Goal: Information Seeking & Learning: Learn about a topic

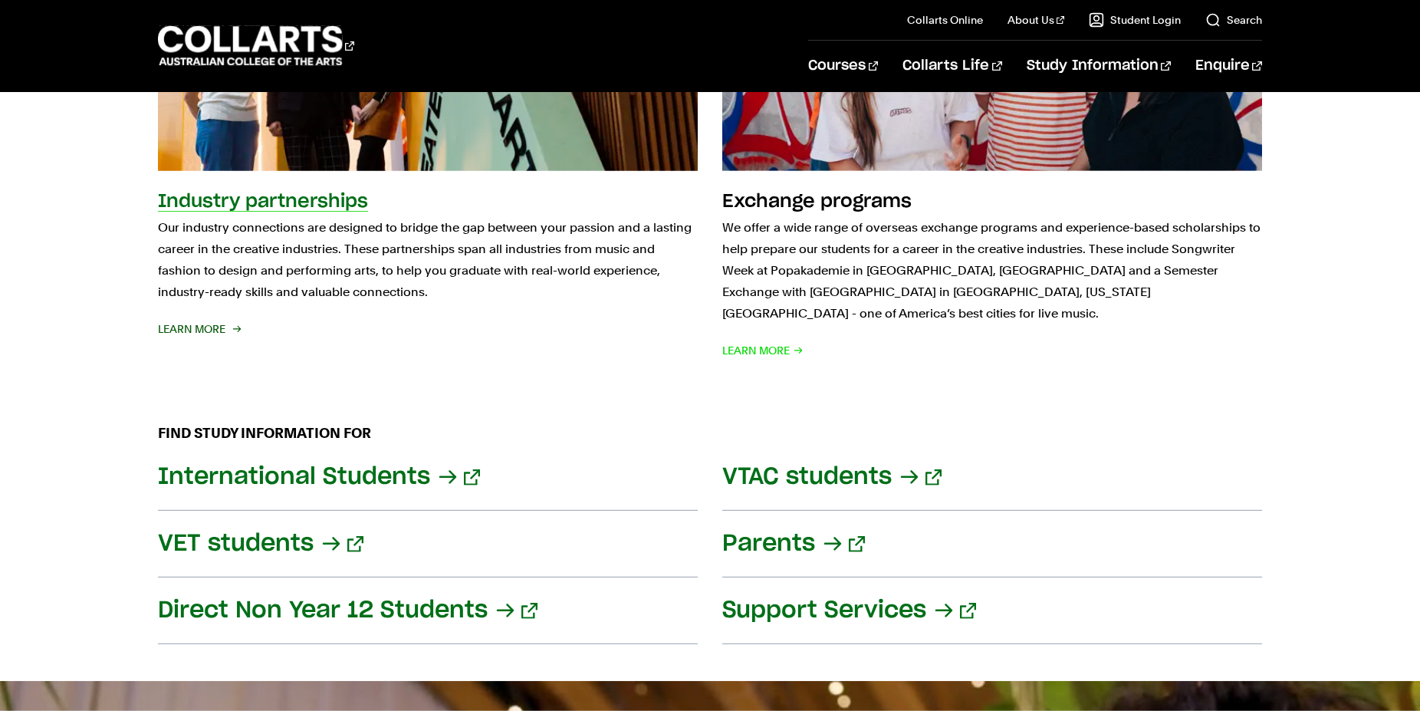
scroll to position [1877, 0]
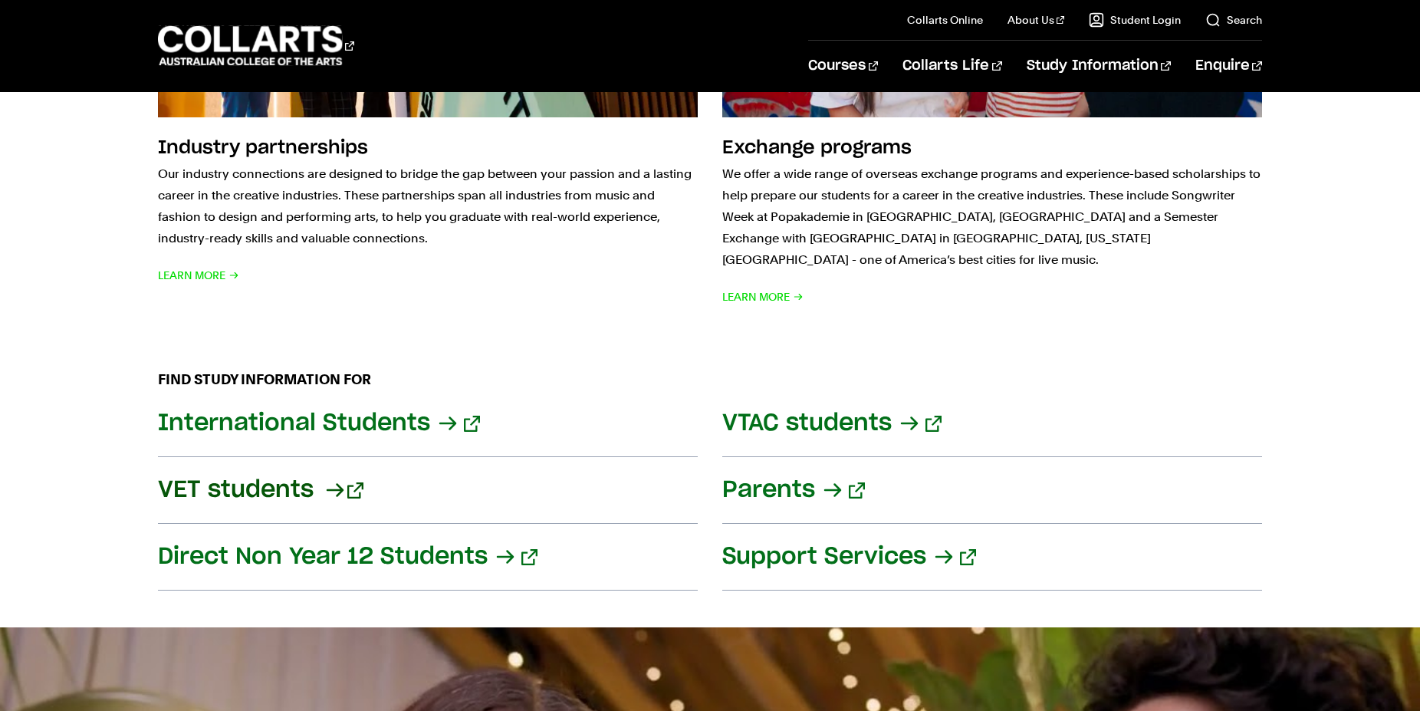
click at [284, 475] on link "VET students" at bounding box center [428, 490] width 540 height 67
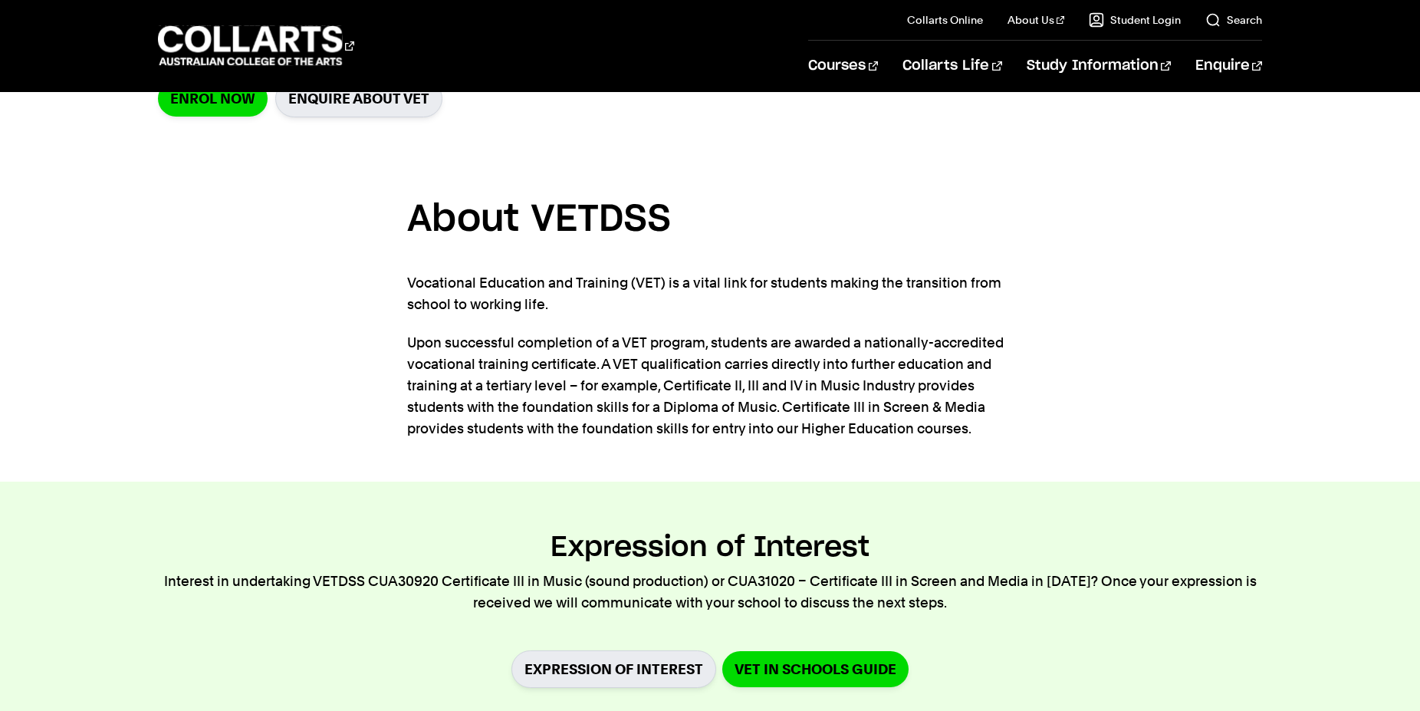
scroll to position [235, 0]
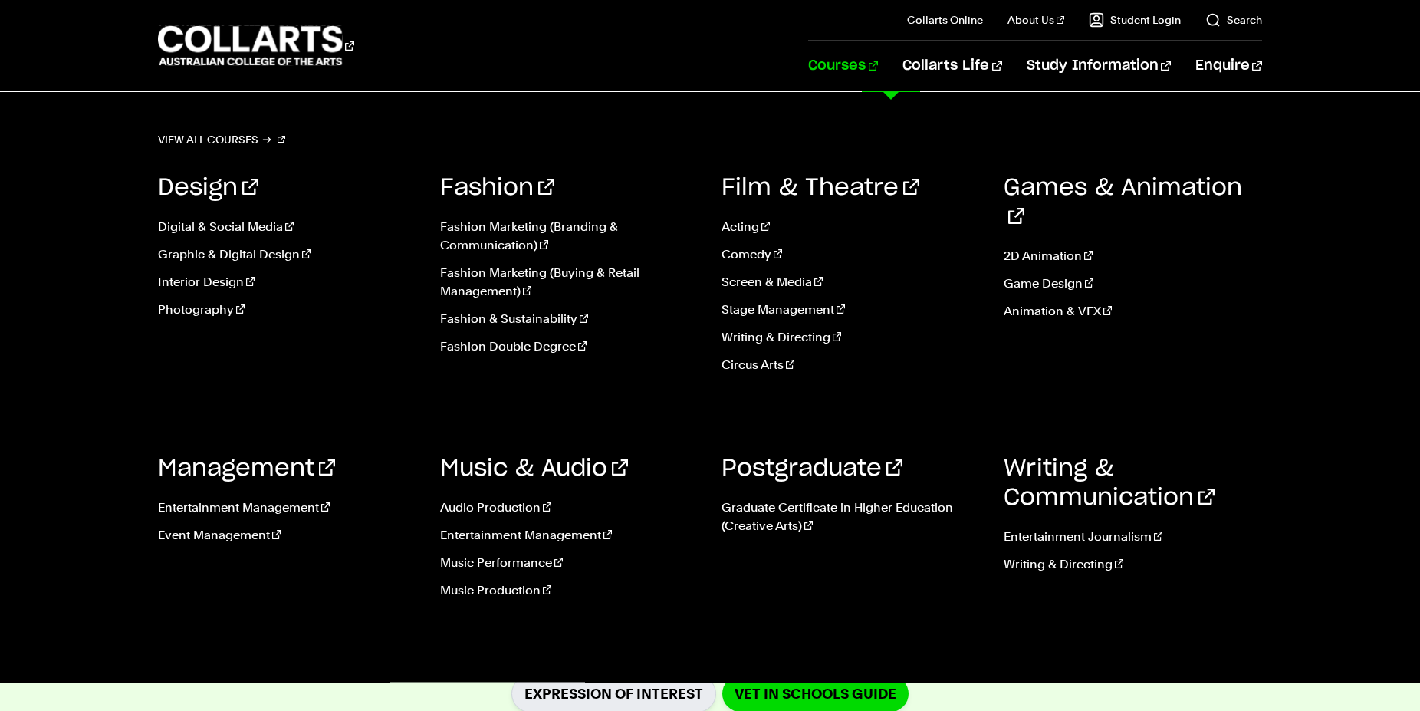
click at [878, 67] on link "Courses" at bounding box center [843, 66] width 70 height 51
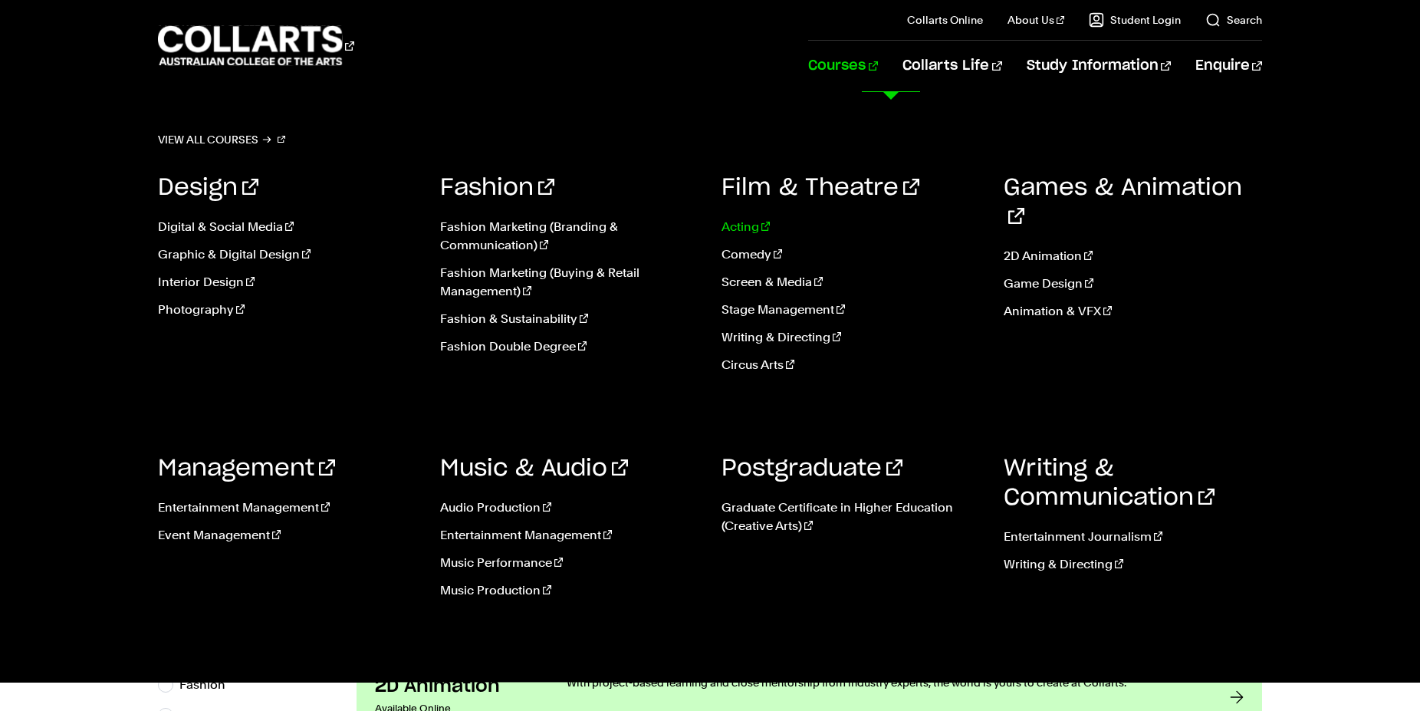
click at [754, 225] on link "Acting" at bounding box center [850, 227] width 259 height 18
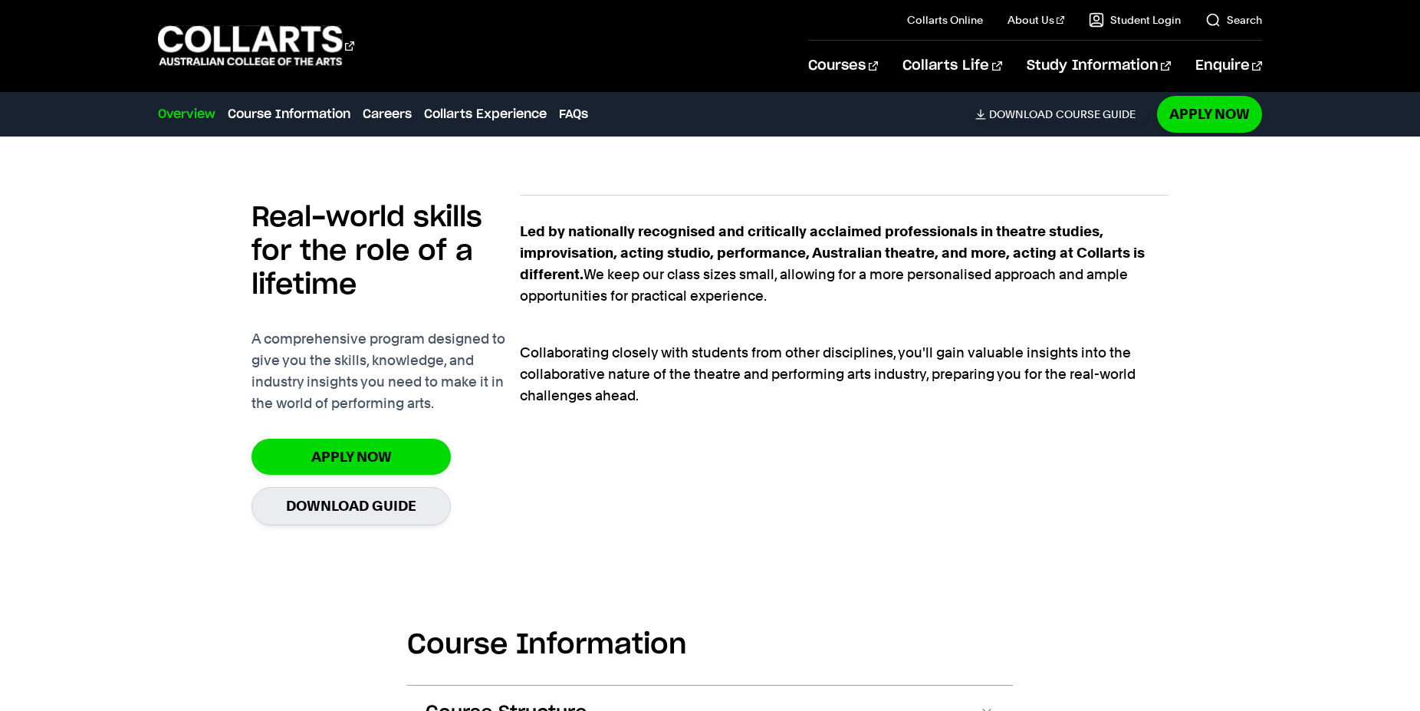
scroll to position [1329, 0]
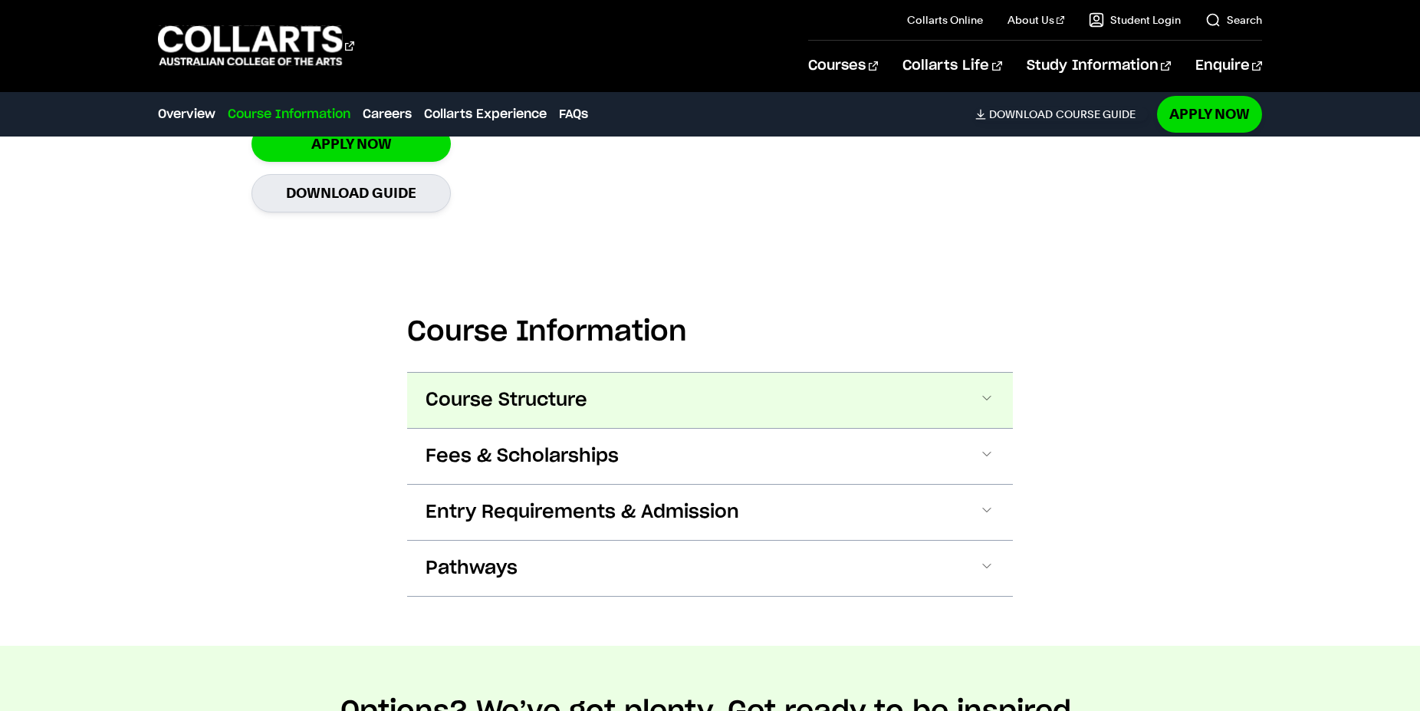
click at [991, 399] on span at bounding box center [986, 400] width 15 height 20
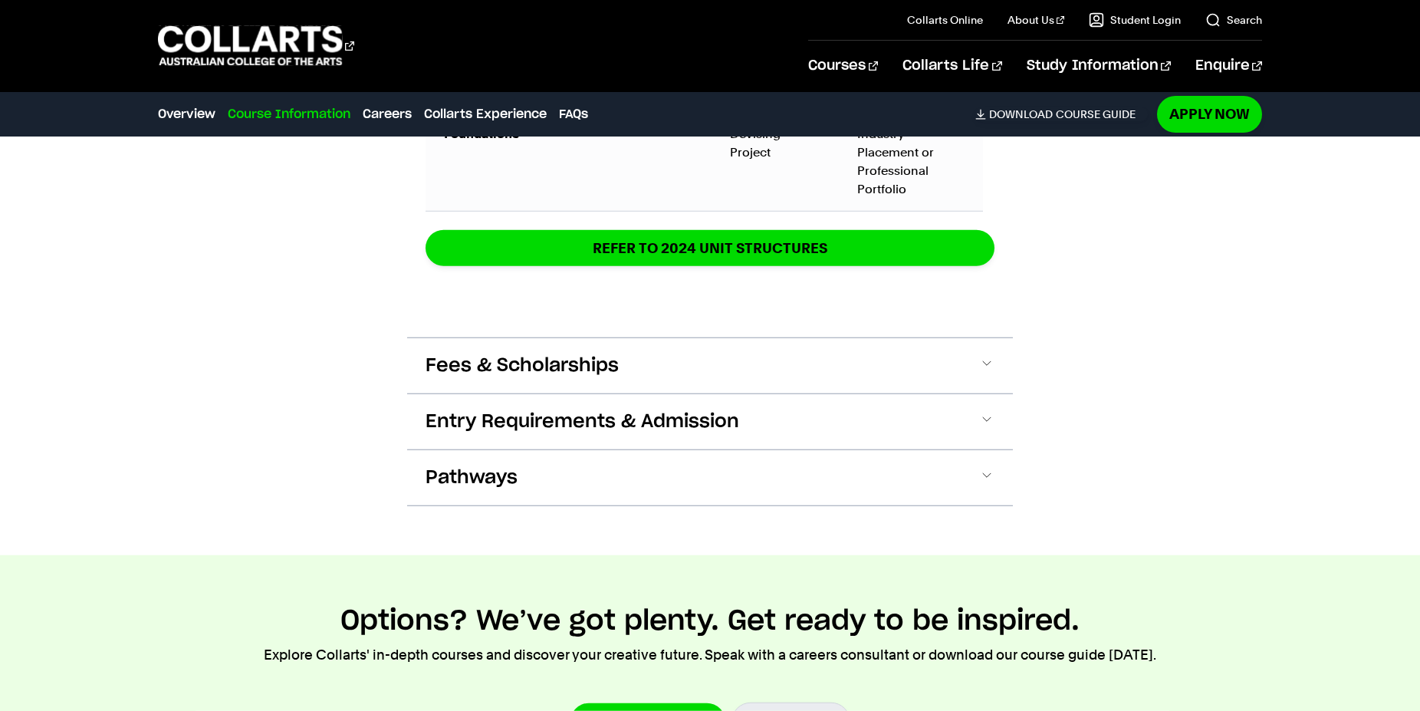
scroll to position [2503, 0]
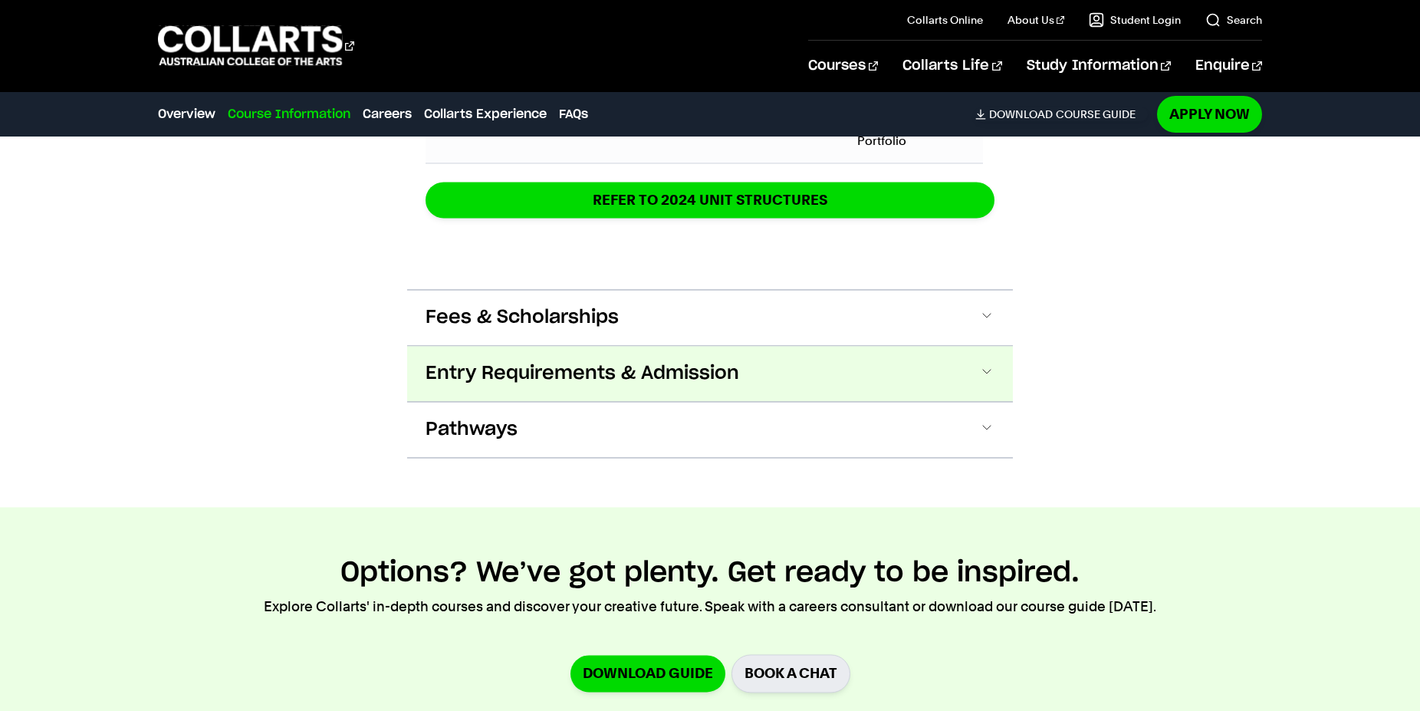
click at [986, 383] on span at bounding box center [986, 373] width 15 height 20
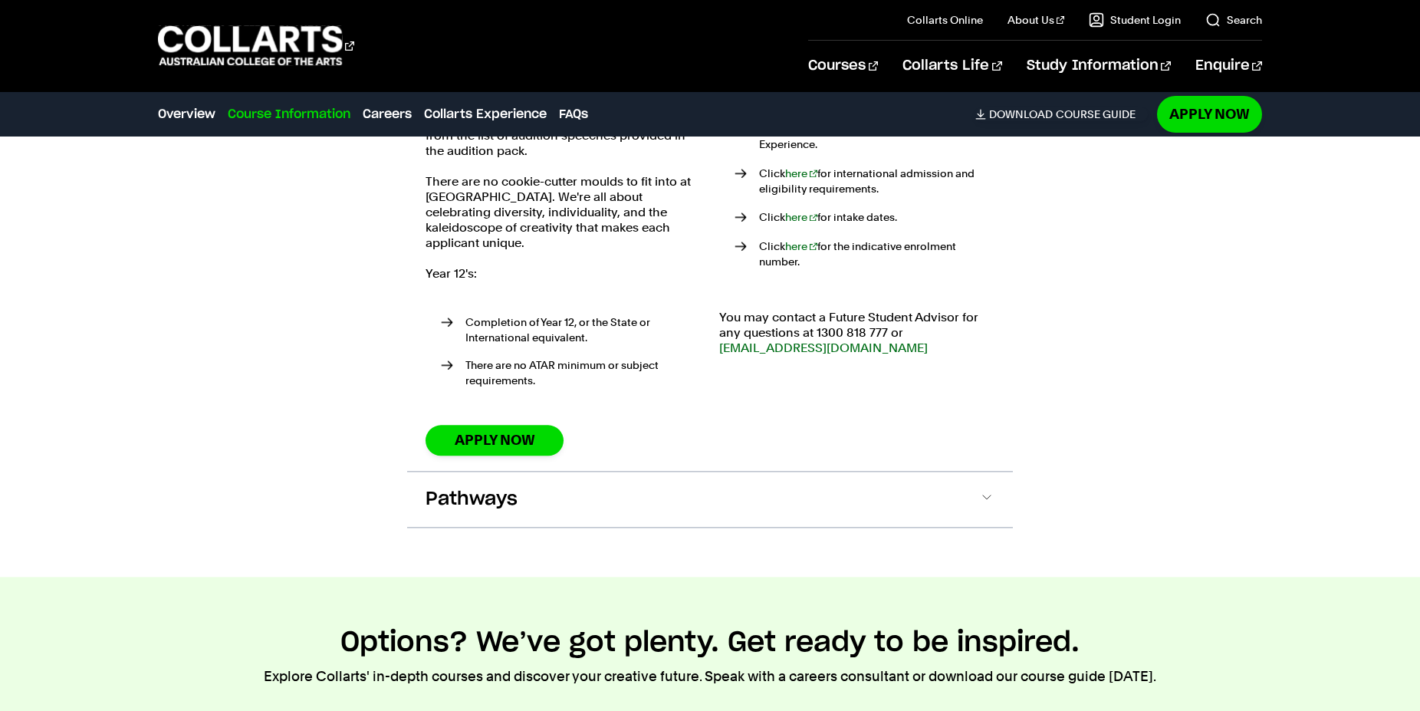
scroll to position [2963, 0]
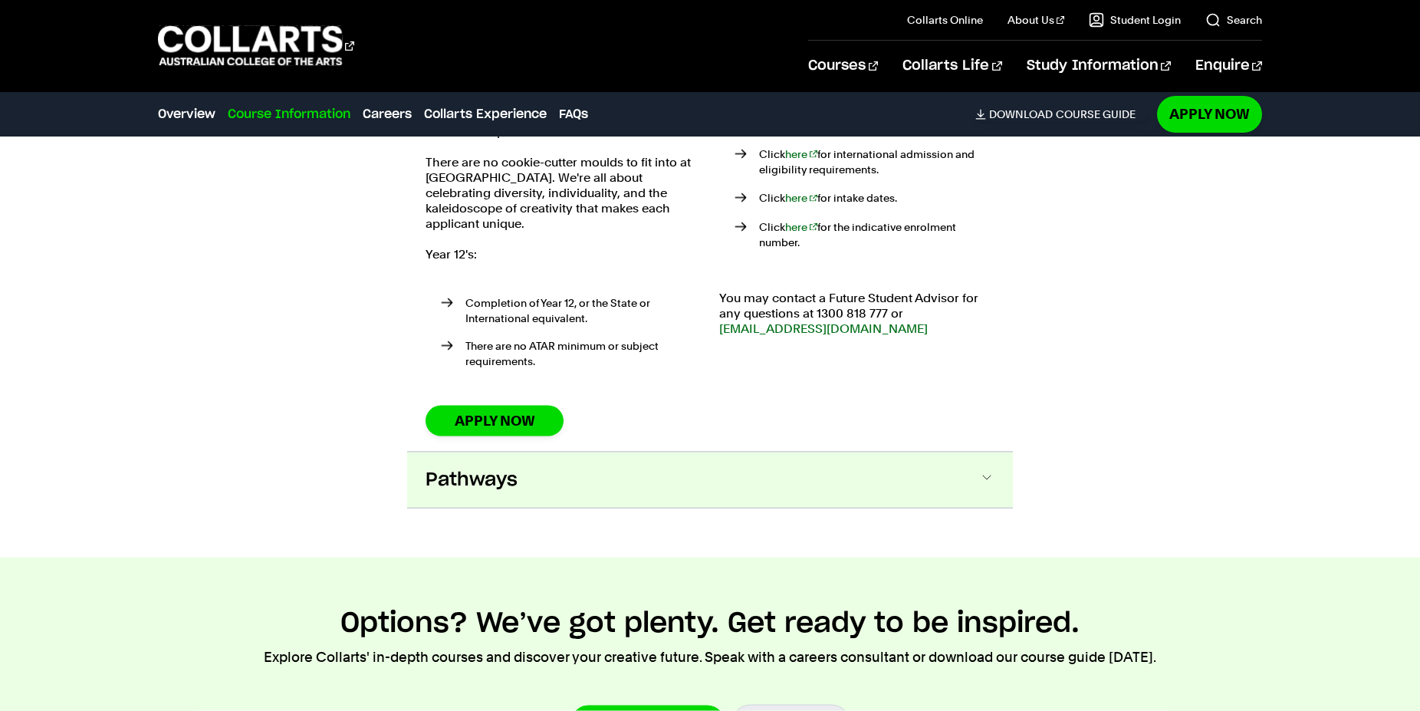
click at [992, 488] on span at bounding box center [986, 480] width 15 height 20
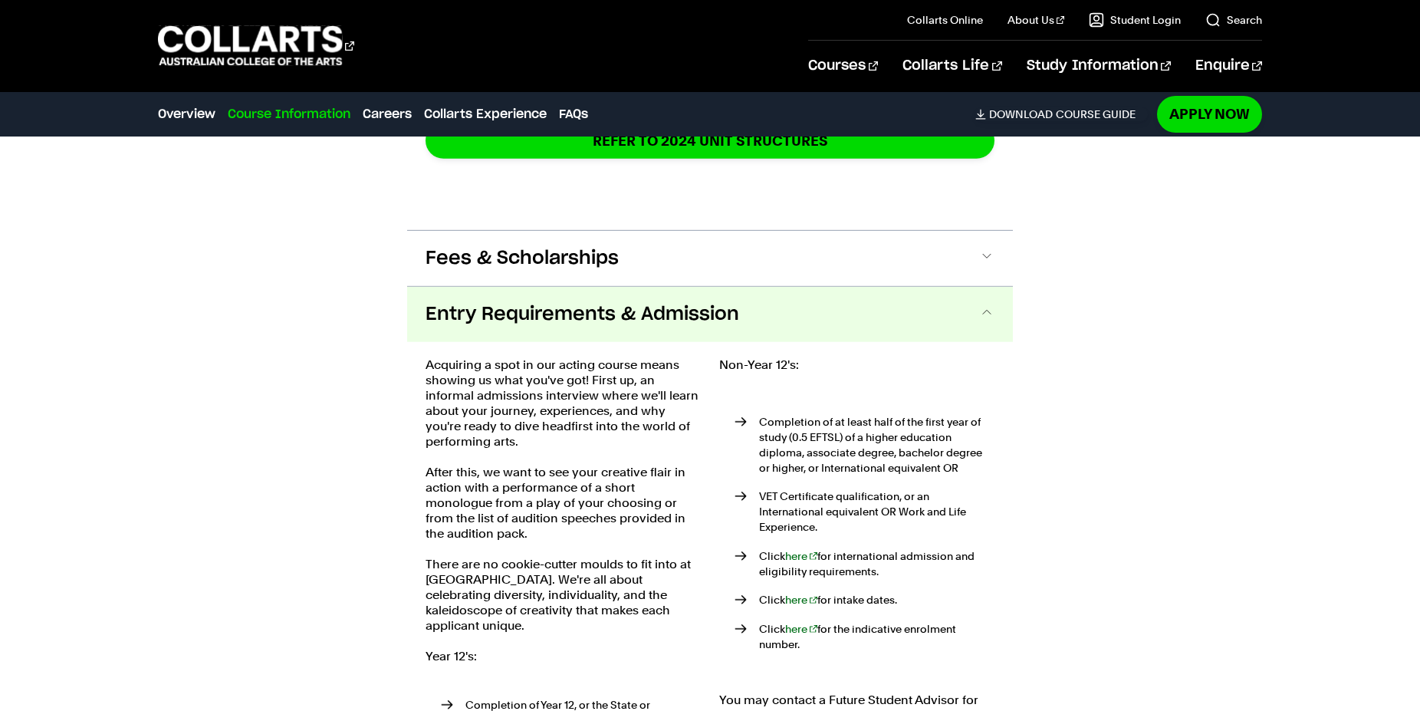
scroll to position [2499, 0]
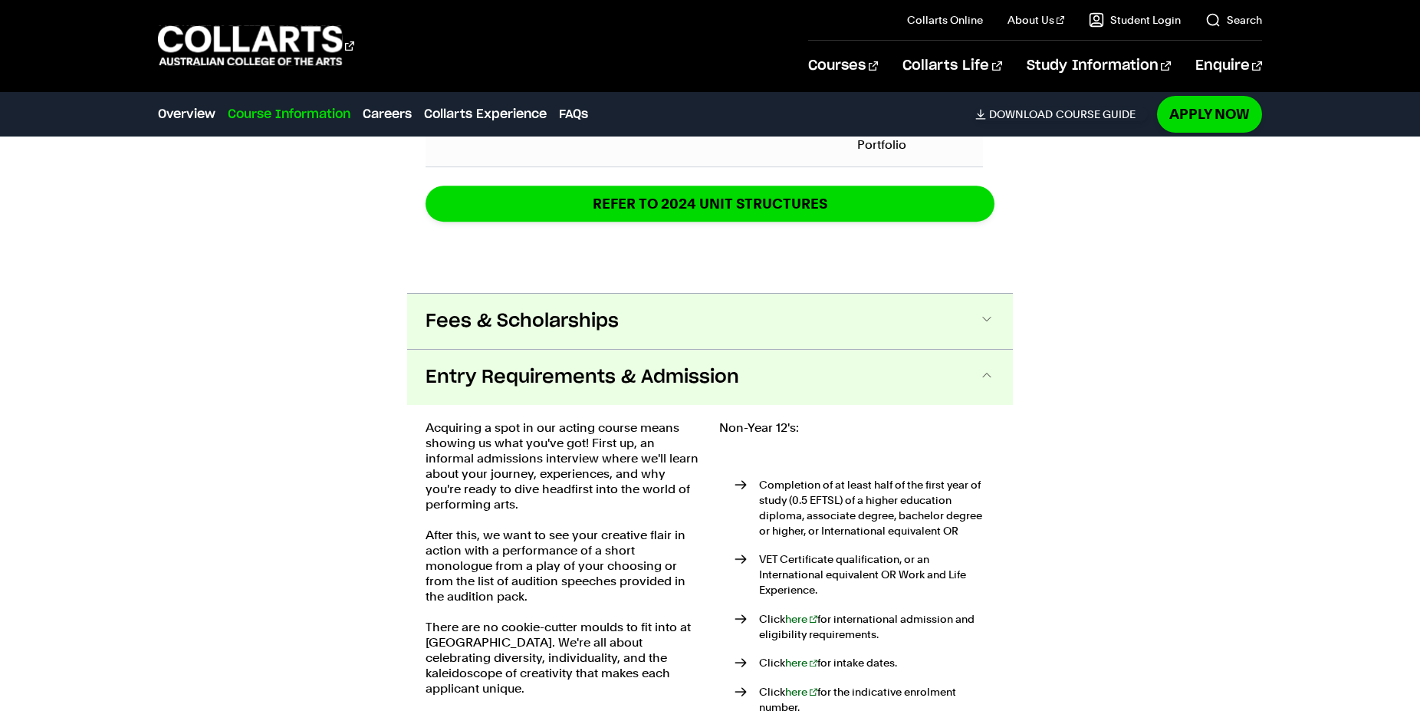
click at [720, 333] on button "Fees & Scholarships" at bounding box center [710, 321] width 606 height 55
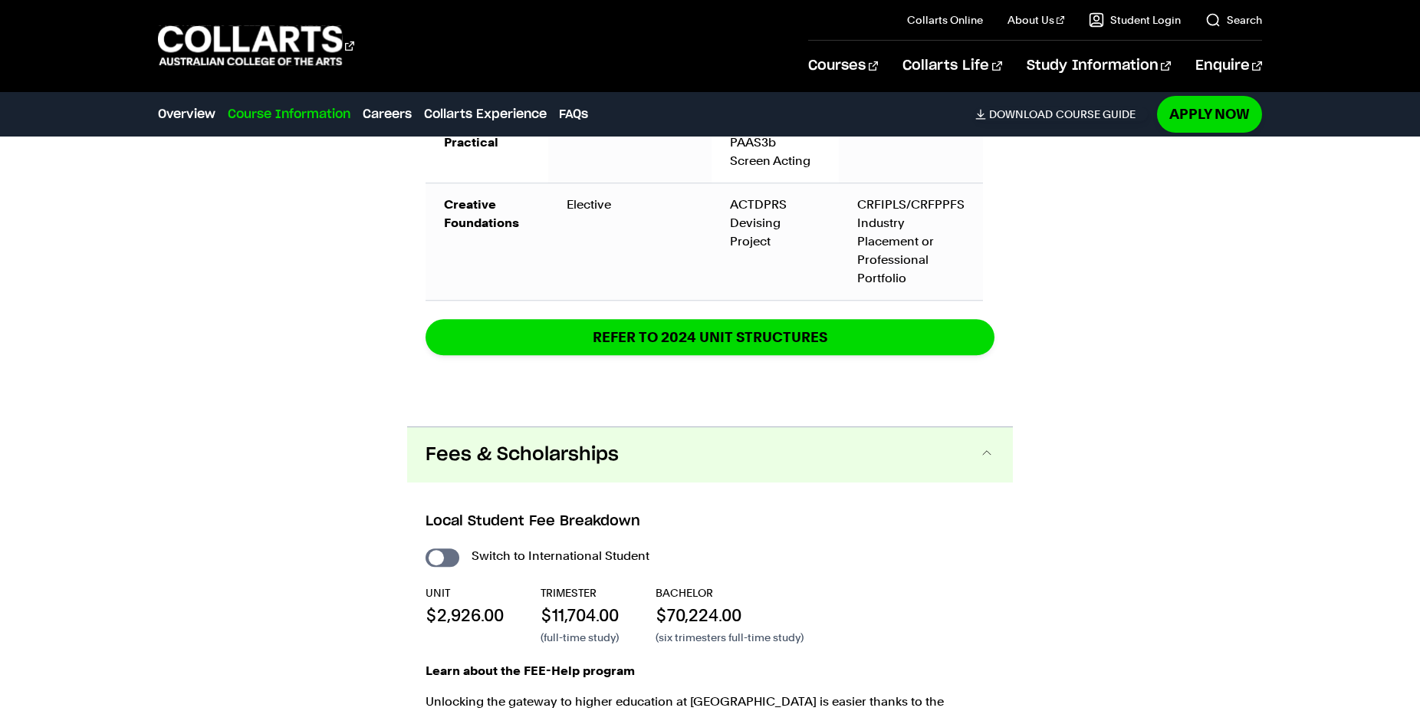
scroll to position [2125, 0]
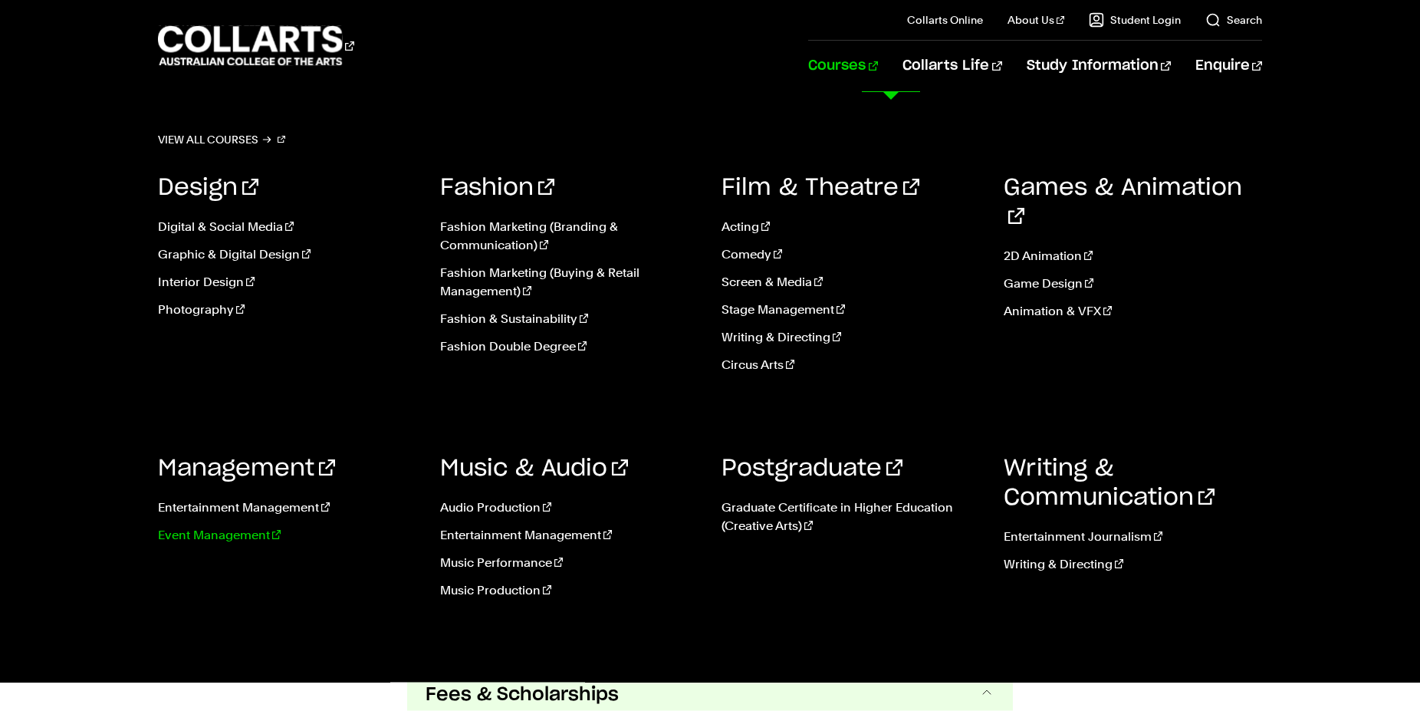
click at [182, 537] on link "Event Management" at bounding box center [287, 535] width 259 height 18
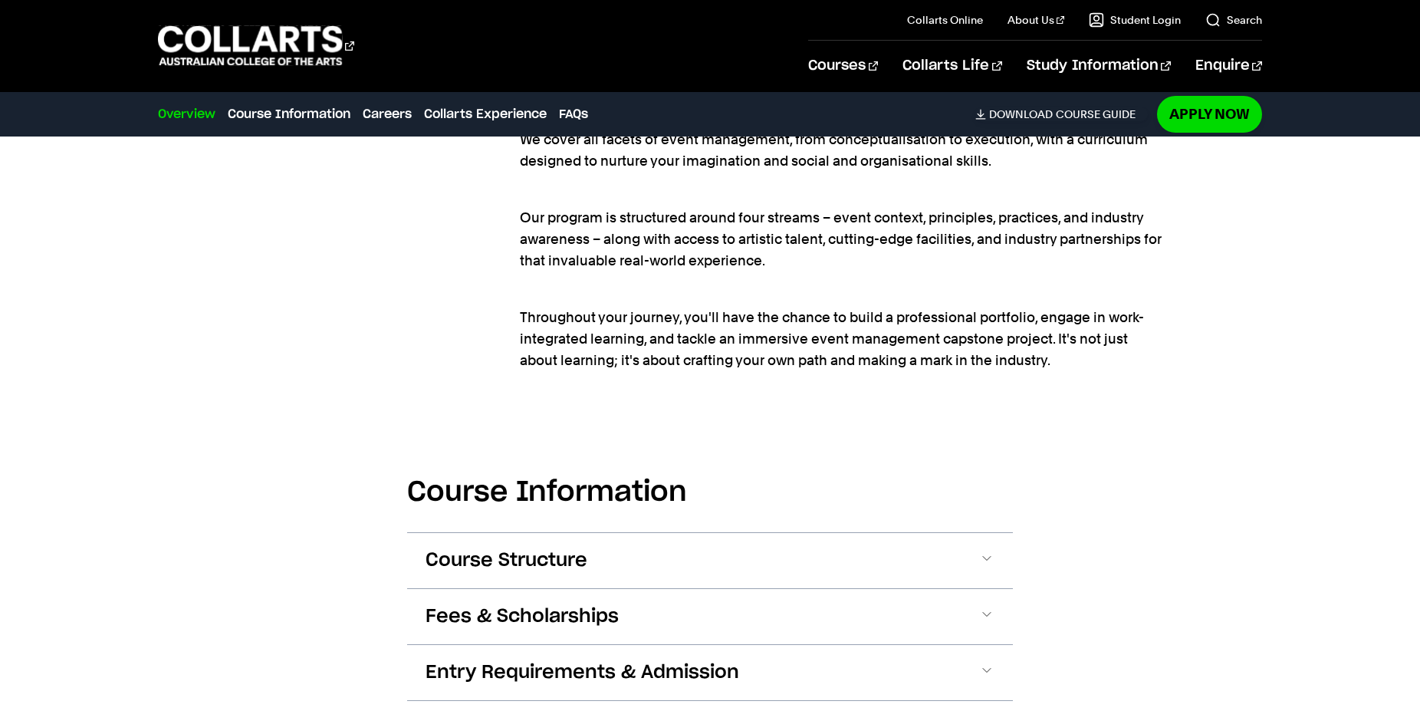
scroll to position [1564, 0]
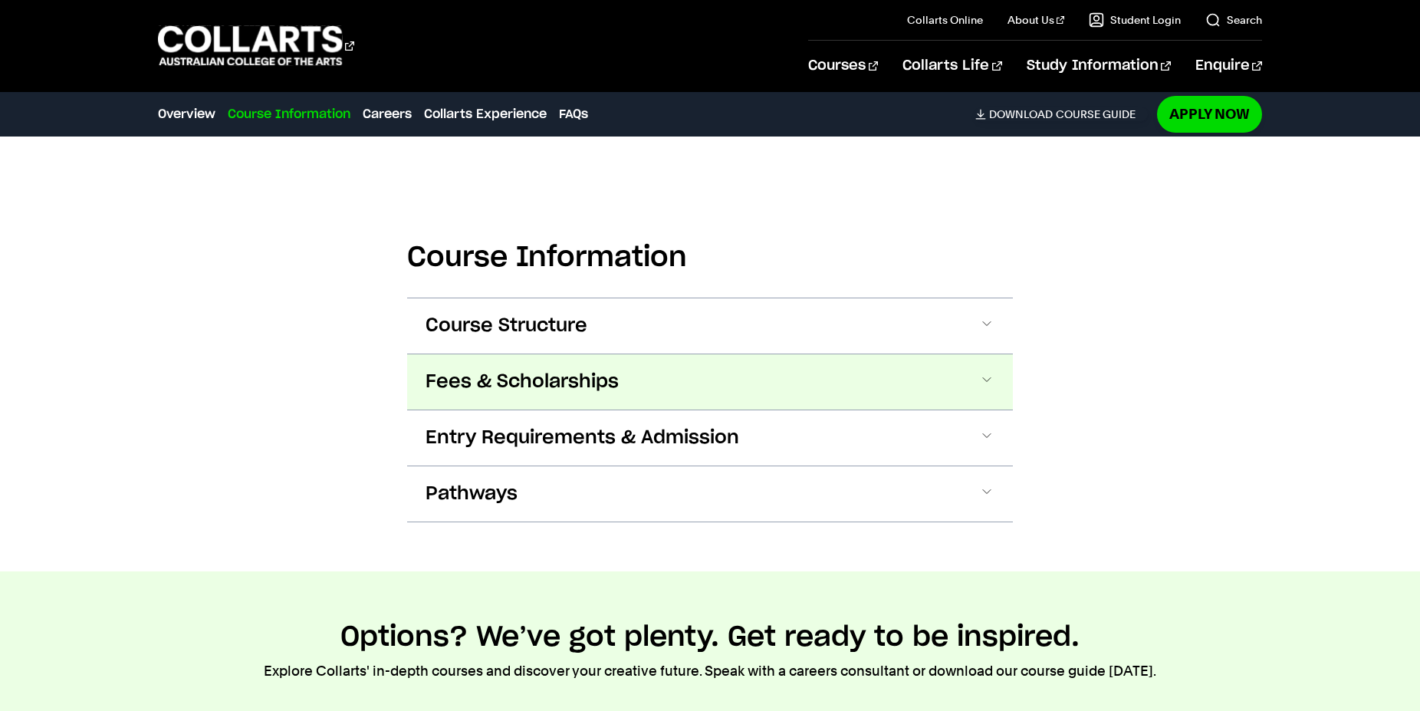
click at [953, 380] on button "Fees & Scholarships" at bounding box center [710, 381] width 606 height 55
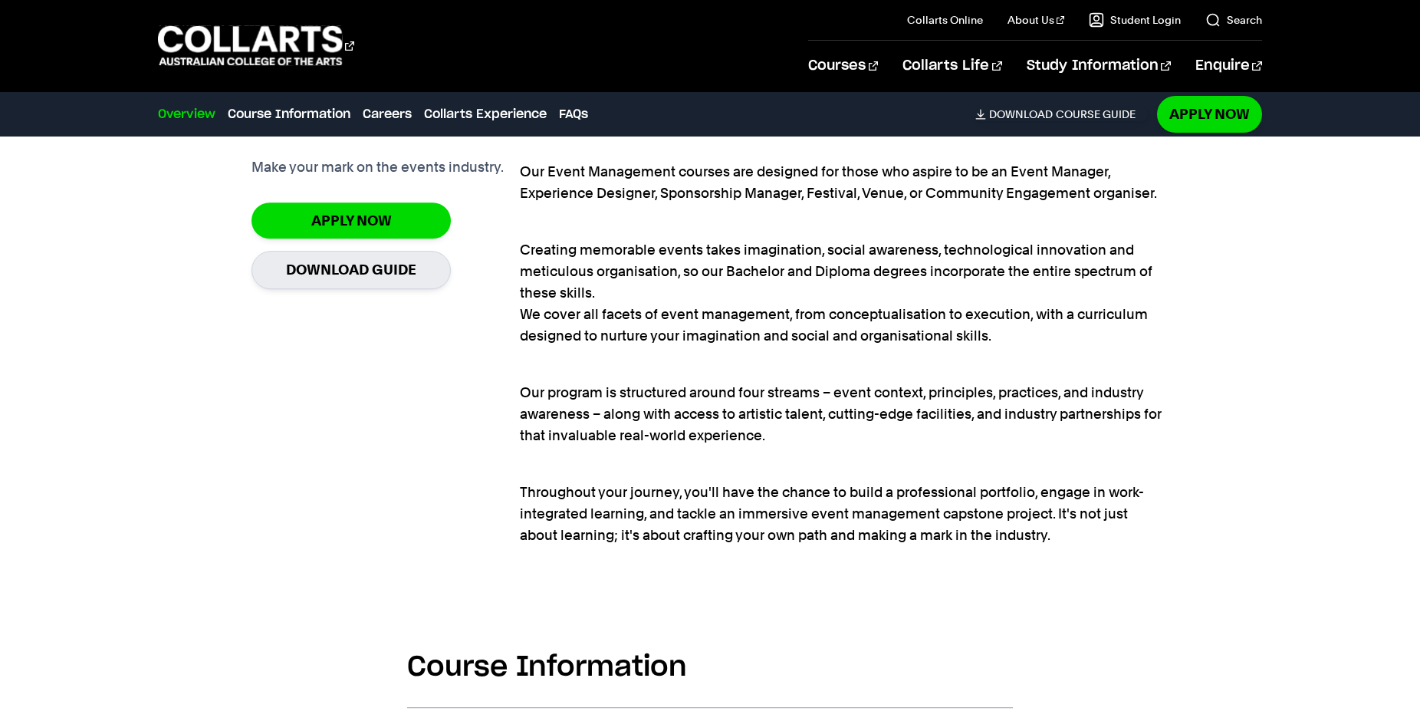
scroll to position [764, 0]
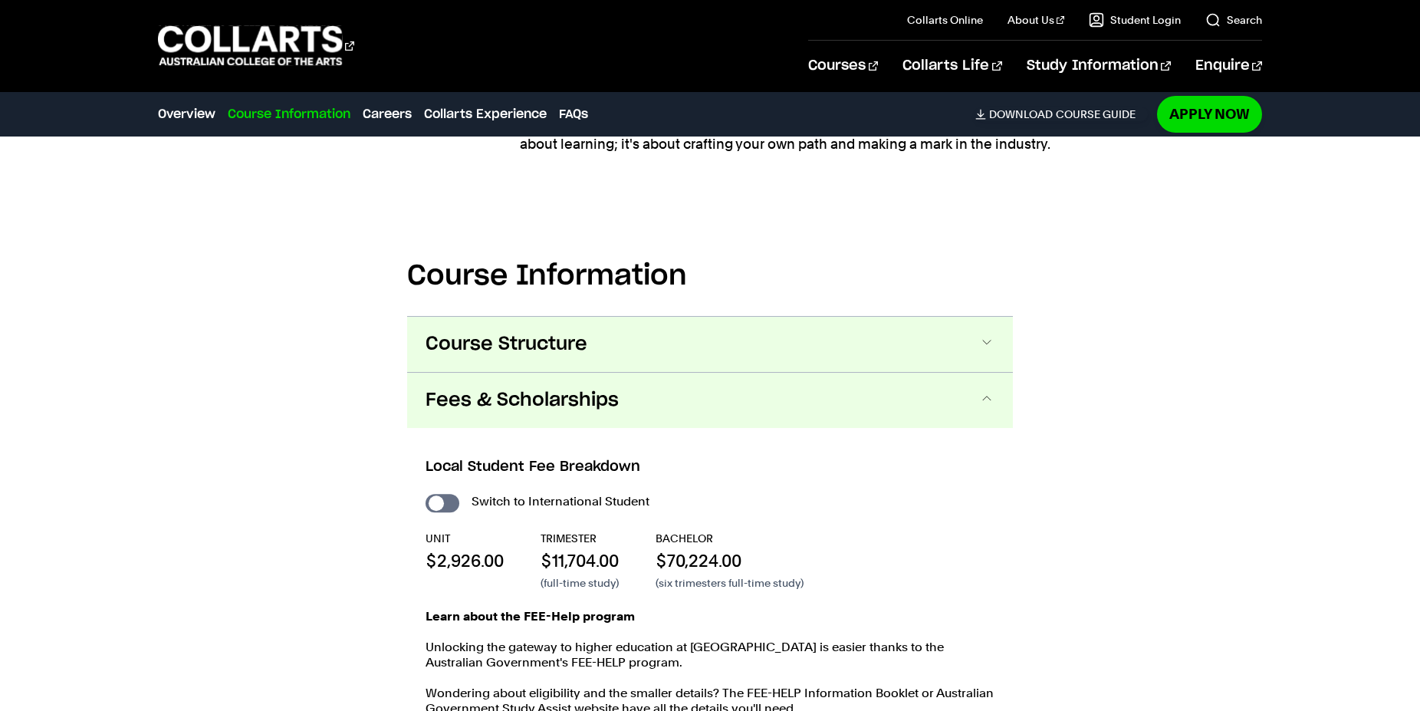
click at [954, 355] on button "Course Structure" at bounding box center [710, 344] width 606 height 55
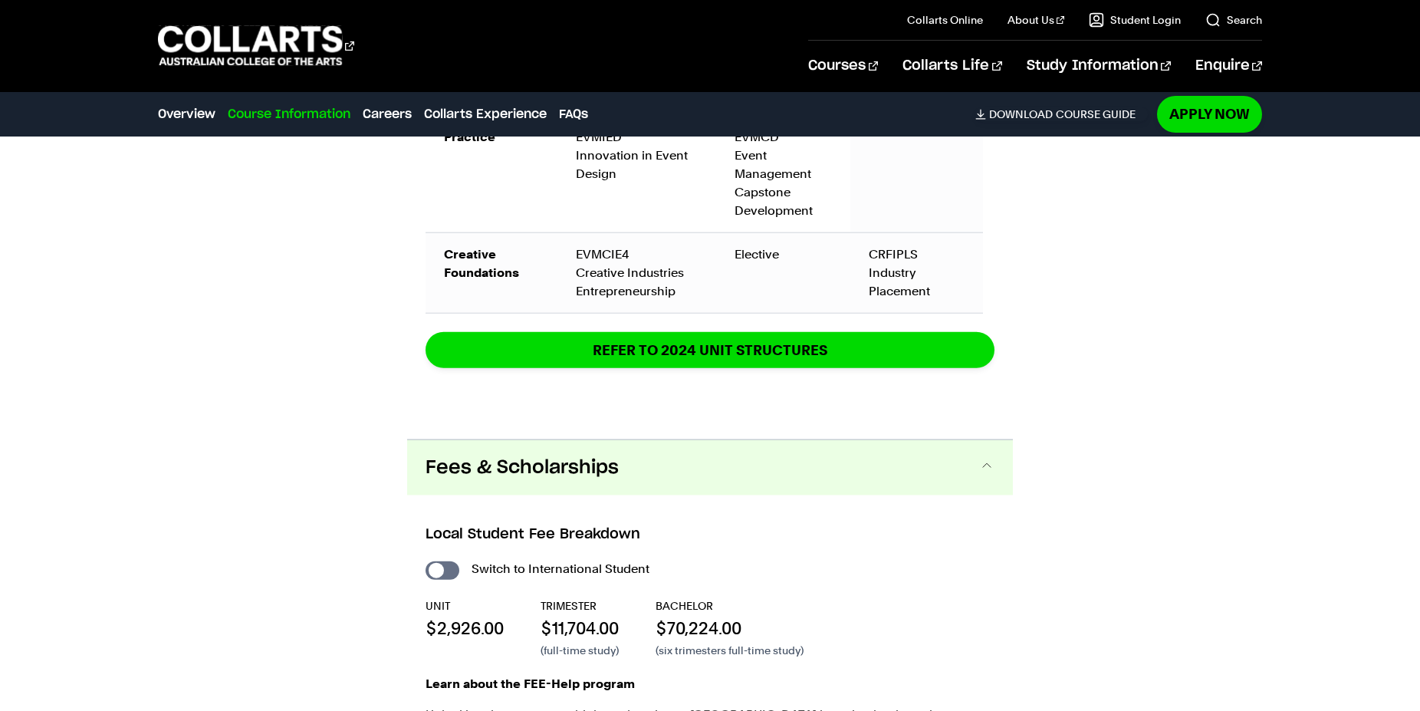
scroll to position [2585, 0]
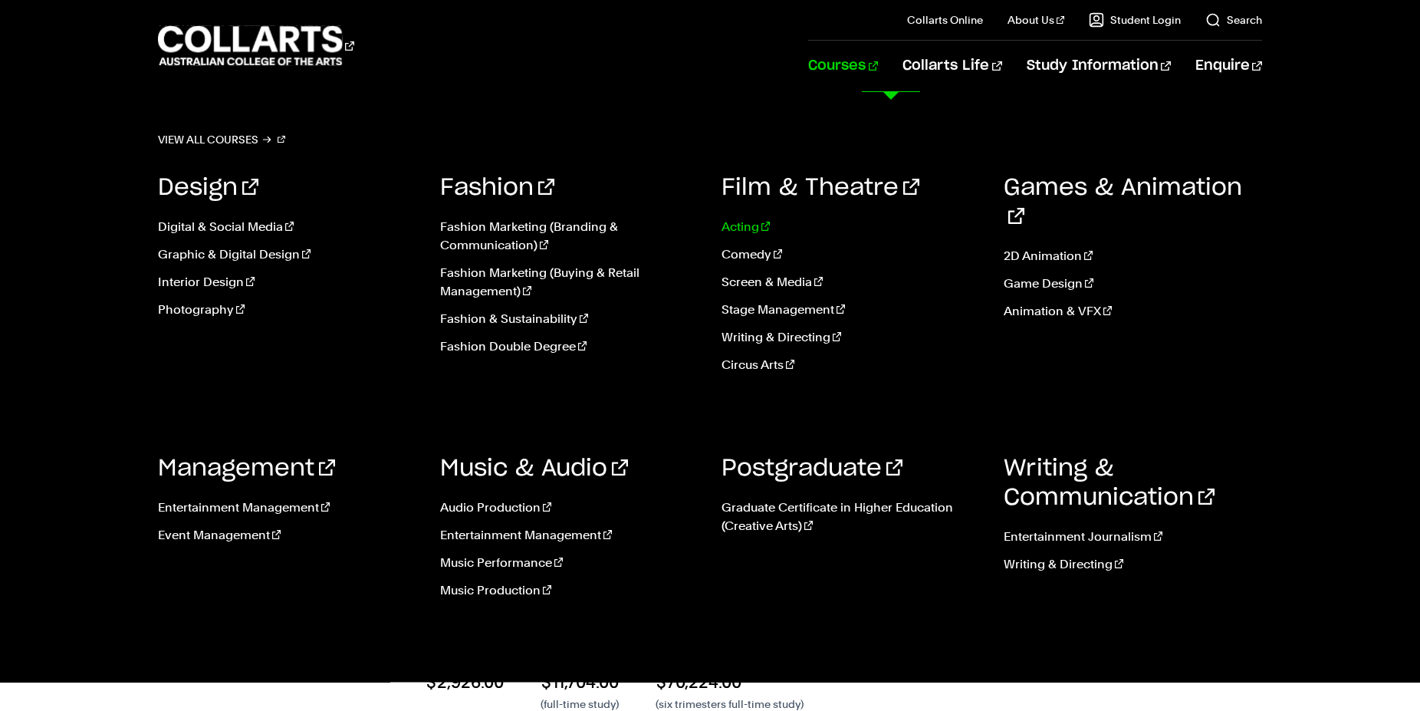
click at [750, 226] on link "Acting" at bounding box center [850, 227] width 259 height 18
